Goal: Task Accomplishment & Management: Use online tool/utility

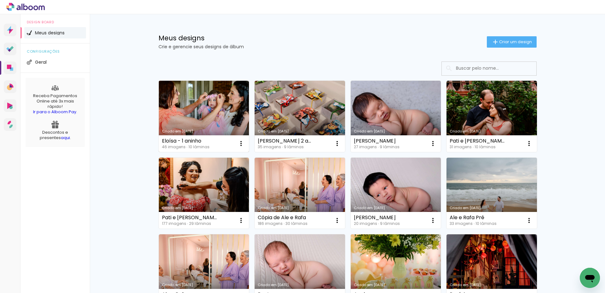
click at [218, 143] on div "Eloísa - 1 aninho 46 imagens ∙ 10 lâminas Abrir Fazer uma cópia Excluir" at bounding box center [204, 143] width 90 height 17
click at [217, 118] on link "Criado em [DATE]" at bounding box center [204, 116] width 90 height 71
